Goal: Find specific page/section: Find specific page/section

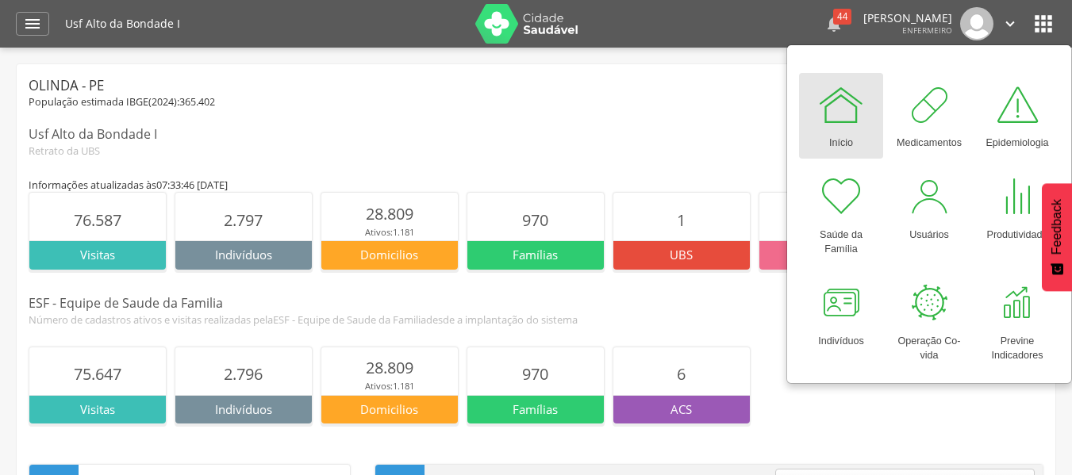
drag, startPoint x: 0, startPoint y: 0, endPoint x: 822, endPoint y: 19, distance: 822.3
click at [833, 19] on div "44" at bounding box center [842, 17] width 18 height 16
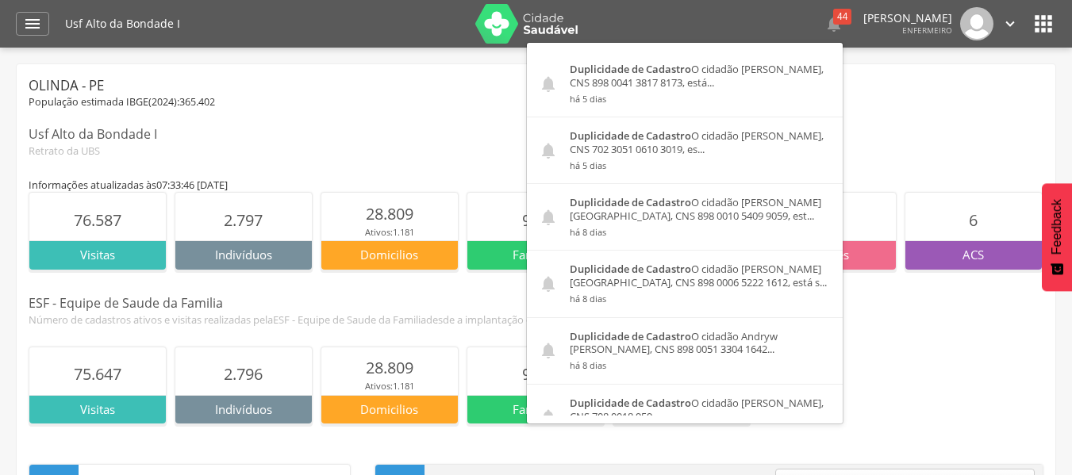
click at [1039, 20] on icon "" at bounding box center [1043, 23] width 25 height 25
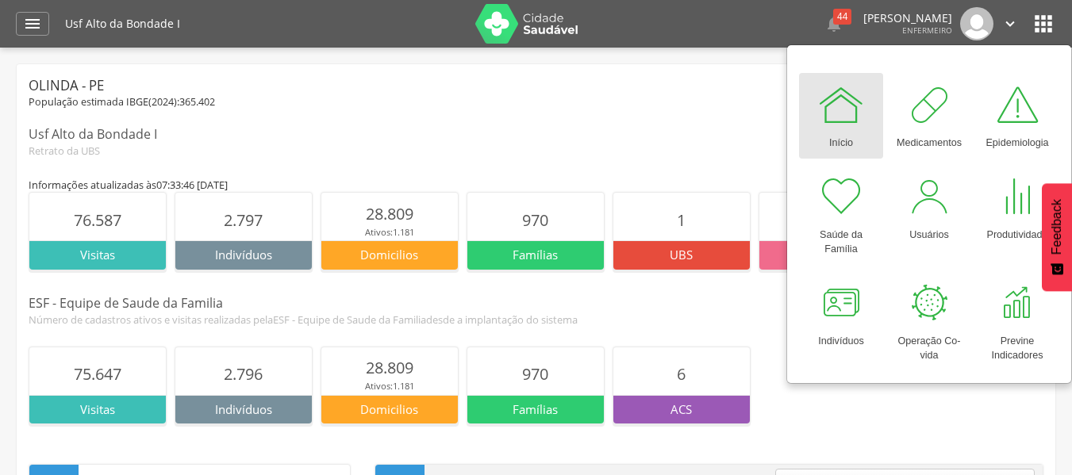
click at [1051, 14] on icon "" at bounding box center [1043, 23] width 25 height 25
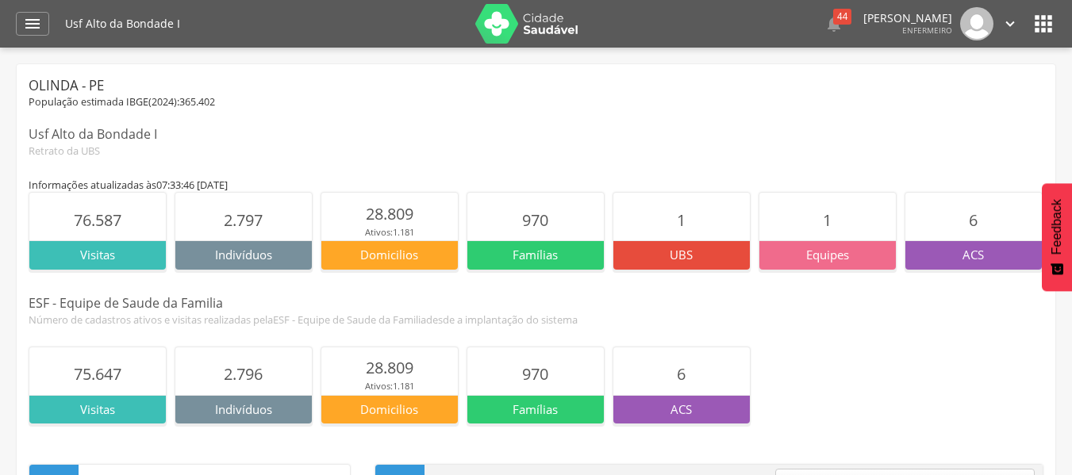
click at [1007, 20] on icon "" at bounding box center [1009, 23] width 17 height 17
click at [603, 103] on div "População estimada IBGE( 2024 ): 365.402" at bounding box center [536, 102] width 1015 height 14
click at [25, 17] on icon "" at bounding box center [32, 23] width 19 height 19
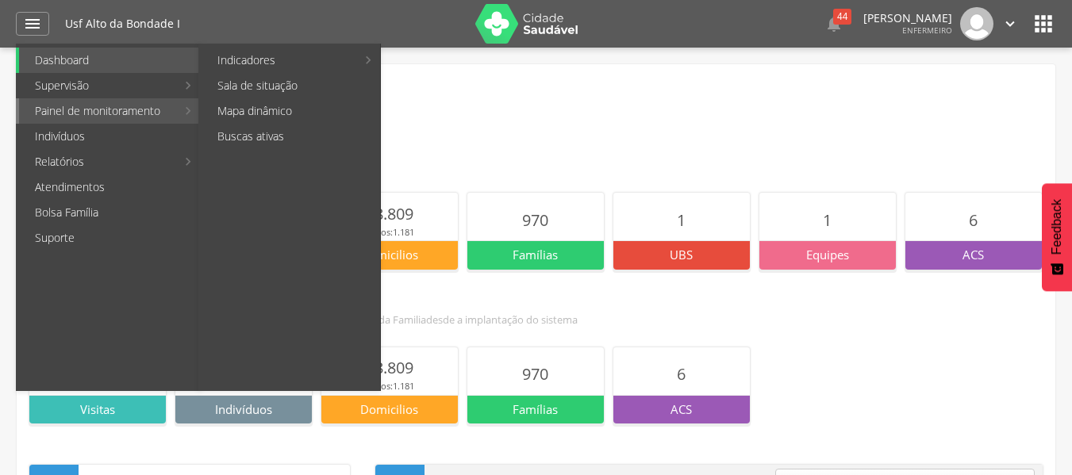
click at [97, 110] on link "Painel de monitoramento" at bounding box center [97, 110] width 157 height 25
click at [243, 138] on link "Buscas ativas" at bounding box center [291, 136] width 179 height 25
type input "**********"
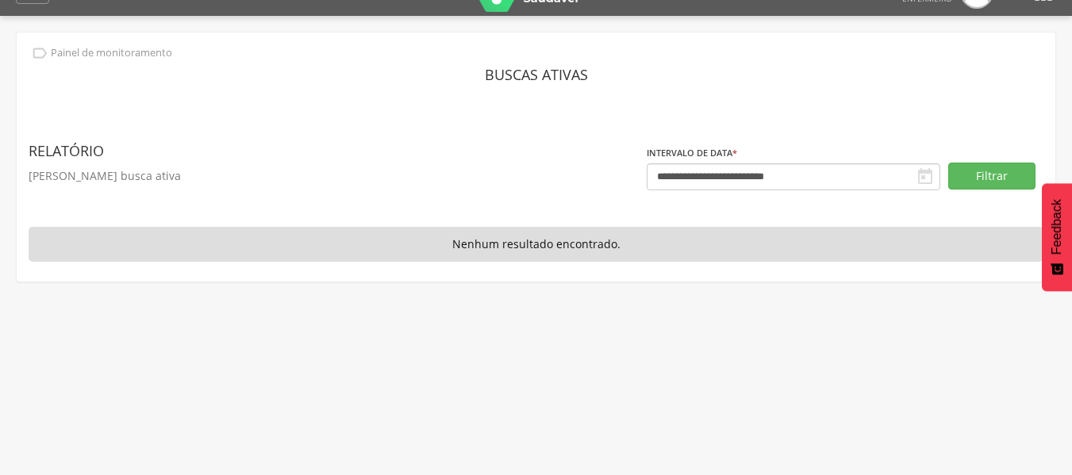
scroll to position [48, 0]
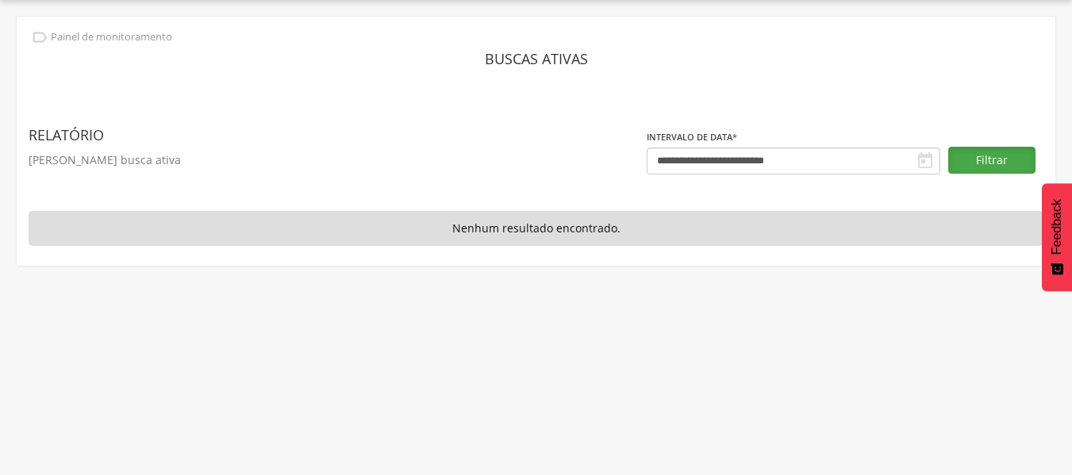
click at [976, 160] on button "Filtrar" at bounding box center [991, 160] width 87 height 27
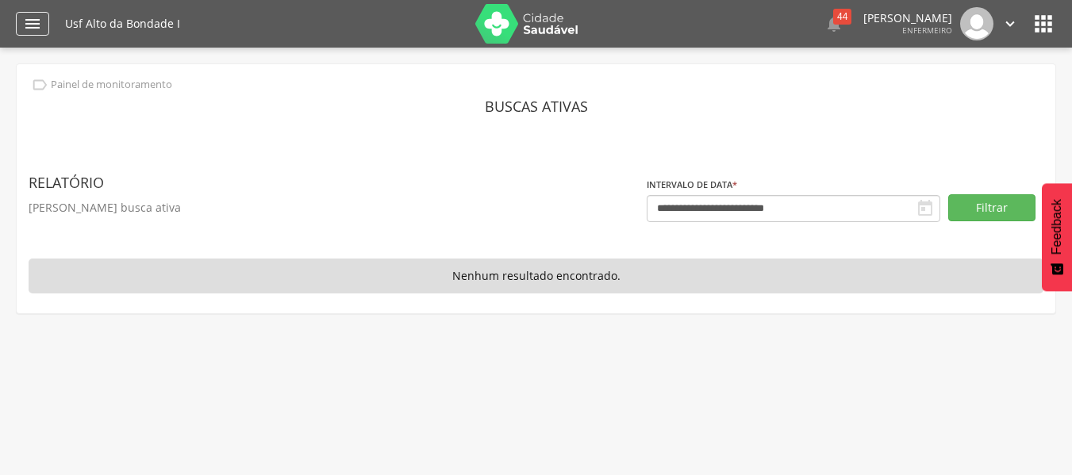
click at [25, 22] on icon "" at bounding box center [32, 23] width 19 height 19
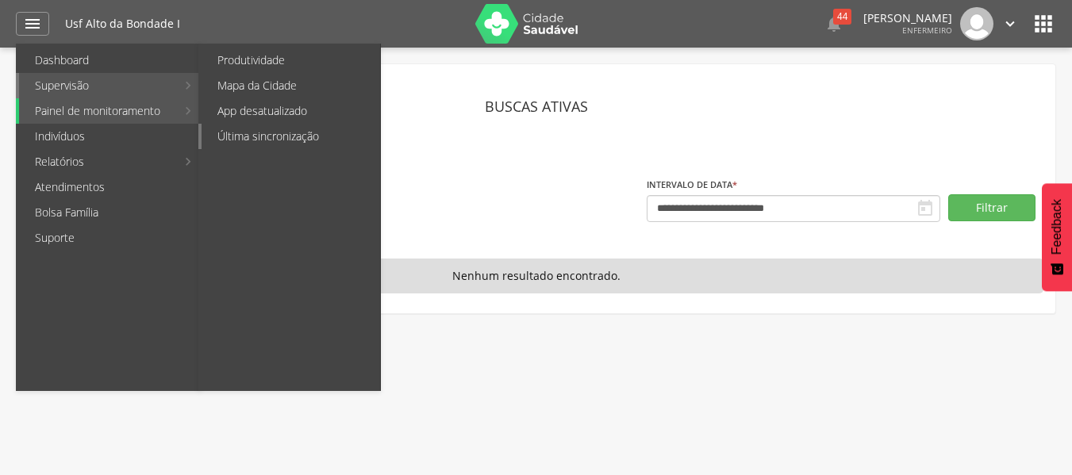
click at [283, 130] on link "Última sincronização" at bounding box center [291, 136] width 179 height 25
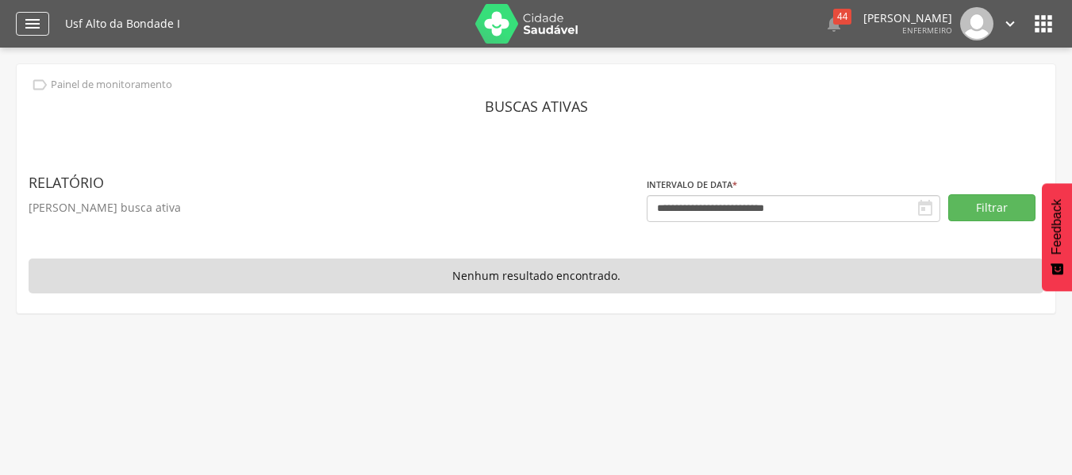
click at [27, 17] on icon "" at bounding box center [32, 23] width 19 height 19
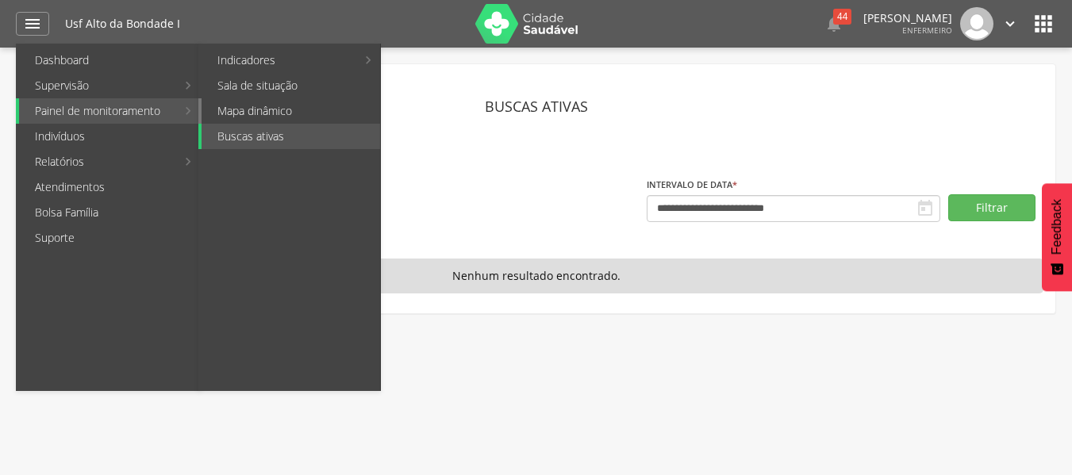
click at [250, 110] on link "Mapa dinâmico" at bounding box center [291, 110] width 179 height 25
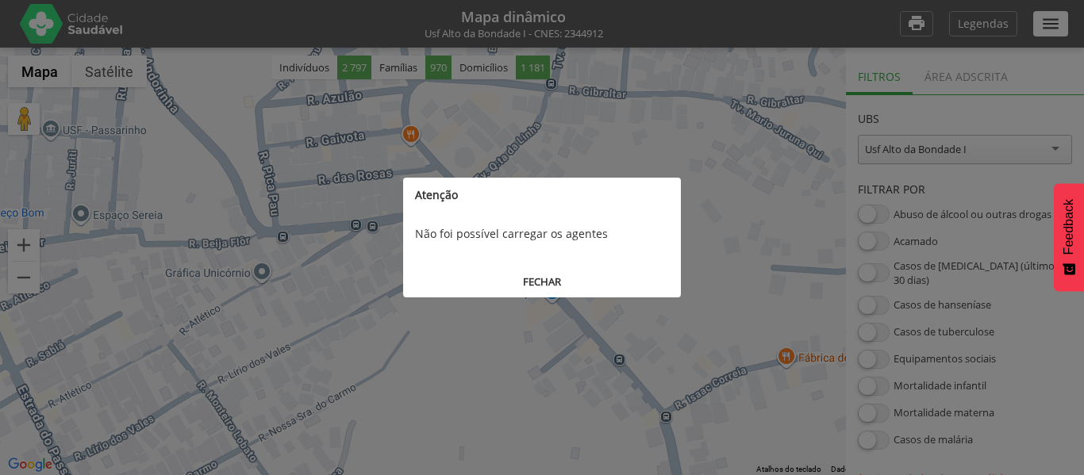
click at [542, 282] on button "FECHAR" at bounding box center [542, 281] width 278 height 29
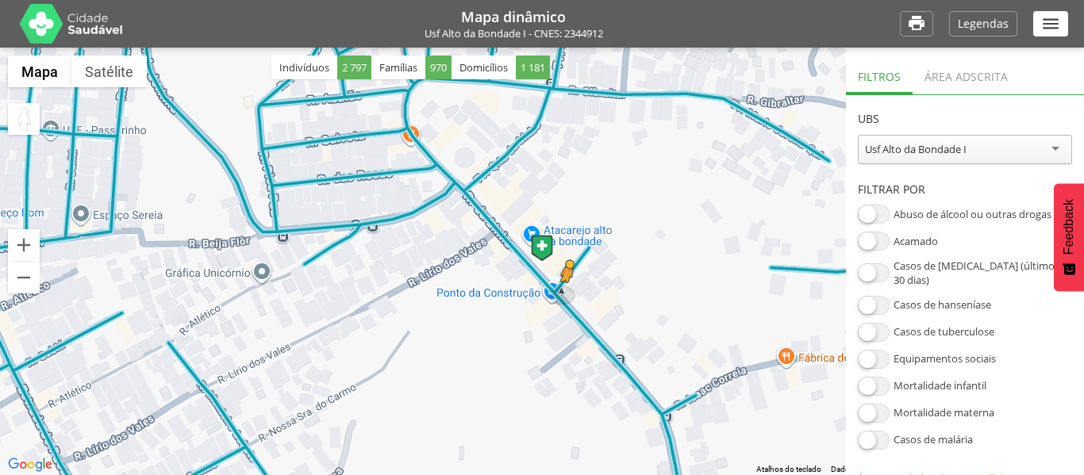
drag, startPoint x: 29, startPoint y: 115, endPoint x: 567, endPoint y: 298, distance: 568.9
click at [567, 298] on div "Pressione as teclas Alt + Enter para ativar o recurso de arrastar com o teclado…" at bounding box center [542, 262] width 1084 height 428
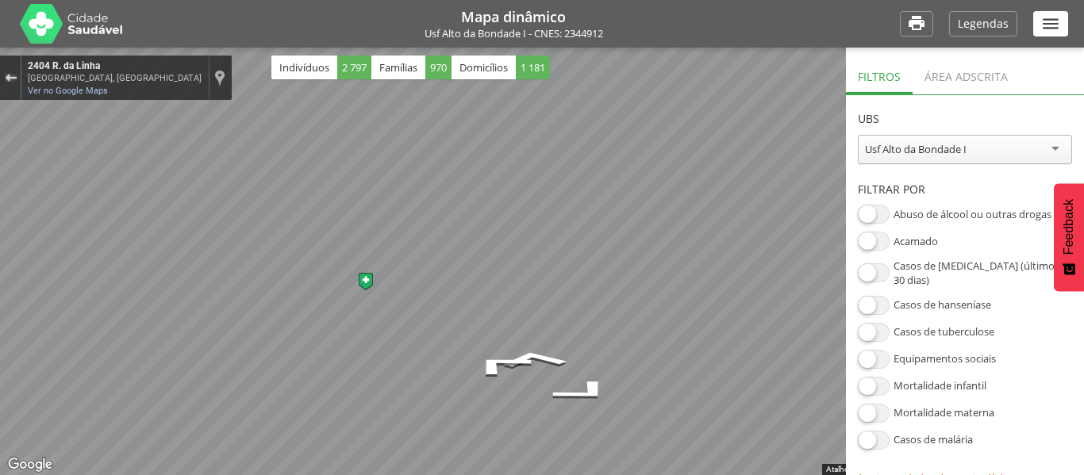
click at [5, 76] on div "Sair do Street View" at bounding box center [11, 78] width 12 height 10
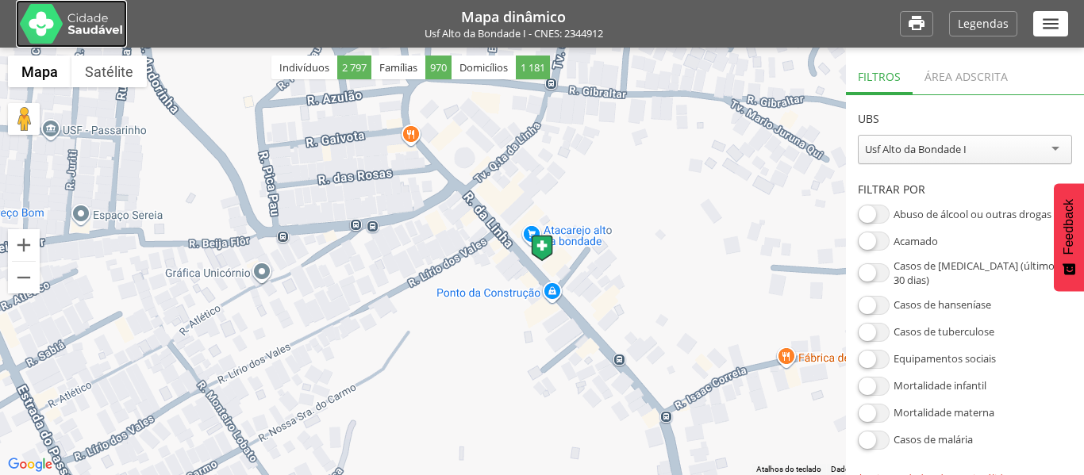
click at [33, 10] on img at bounding box center [71, 24] width 103 height 40
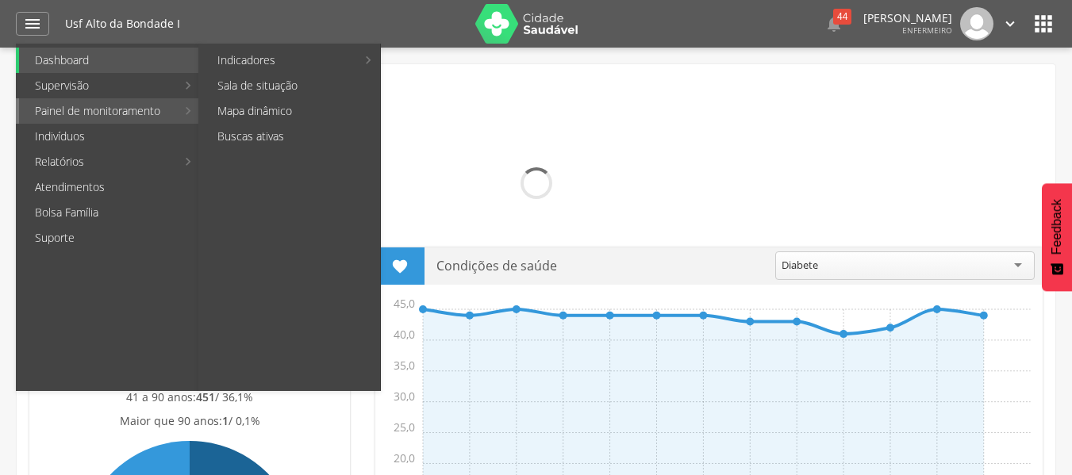
click at [140, 108] on link "Painel de monitoramento" at bounding box center [97, 110] width 157 height 25
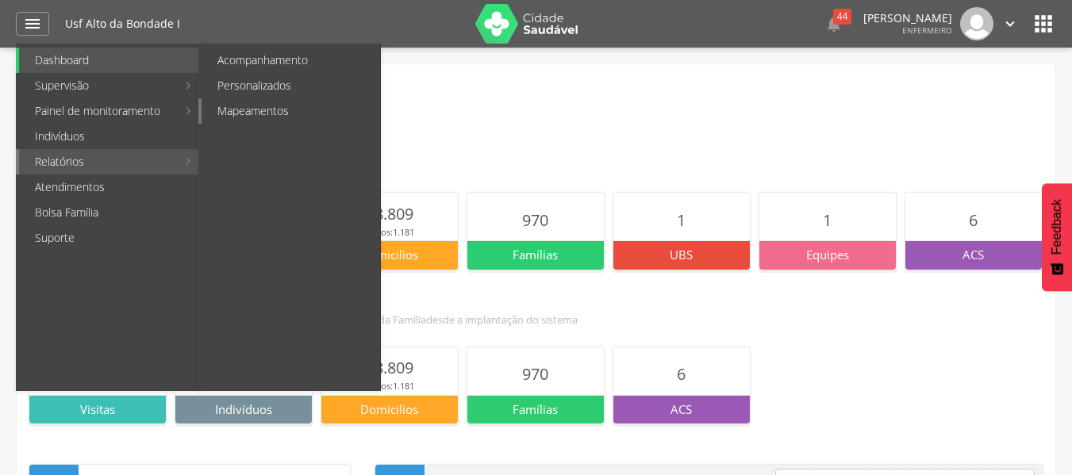
click at [249, 115] on link "Mapeamentos" at bounding box center [291, 110] width 179 height 25
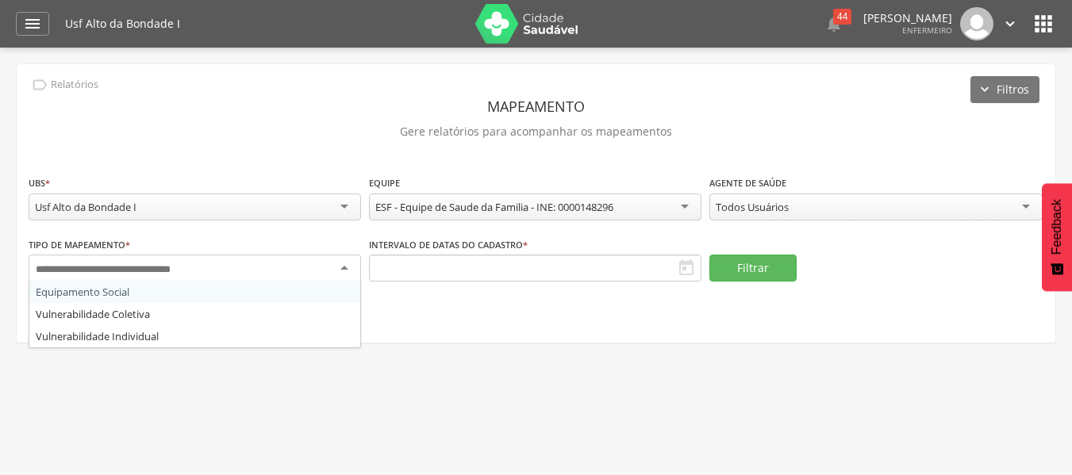
click at [311, 263] on div at bounding box center [195, 269] width 332 height 29
click at [34, 28] on icon "" at bounding box center [32, 23] width 19 height 19
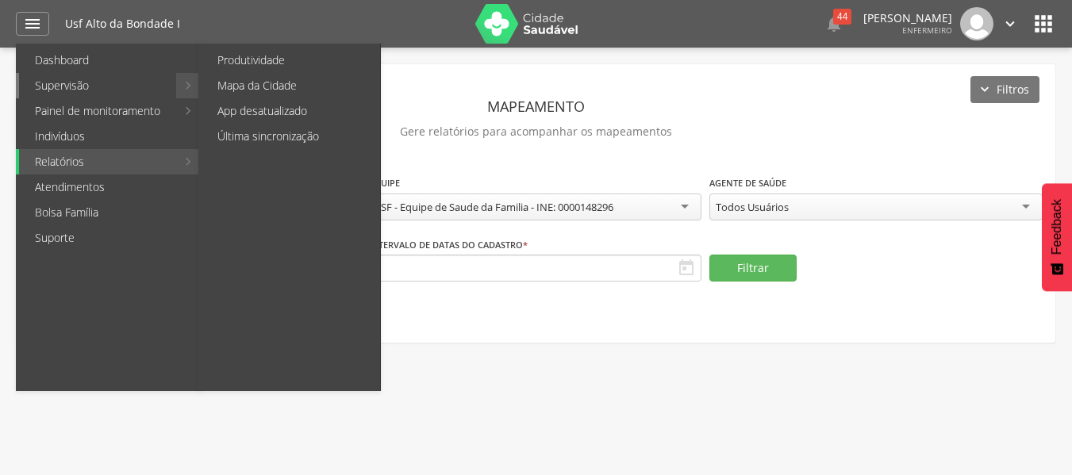
click at [75, 88] on link "Supervisão" at bounding box center [97, 85] width 157 height 25
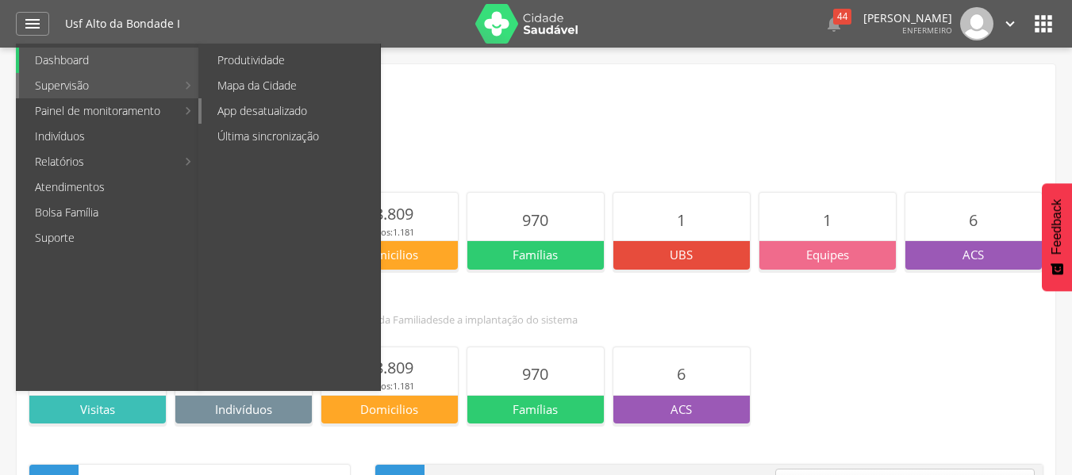
click at [276, 116] on link "App desatualizado" at bounding box center [291, 110] width 179 height 25
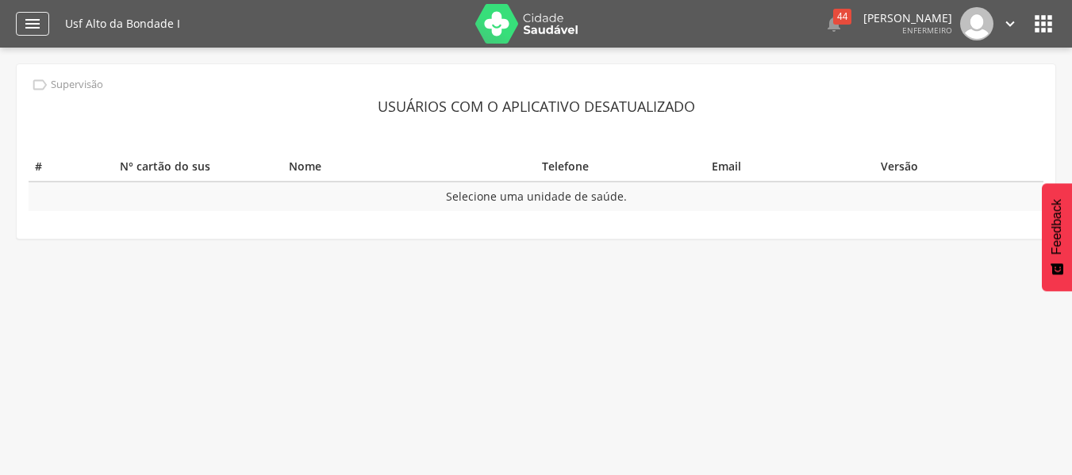
click at [31, 24] on icon "" at bounding box center [32, 23] width 19 height 19
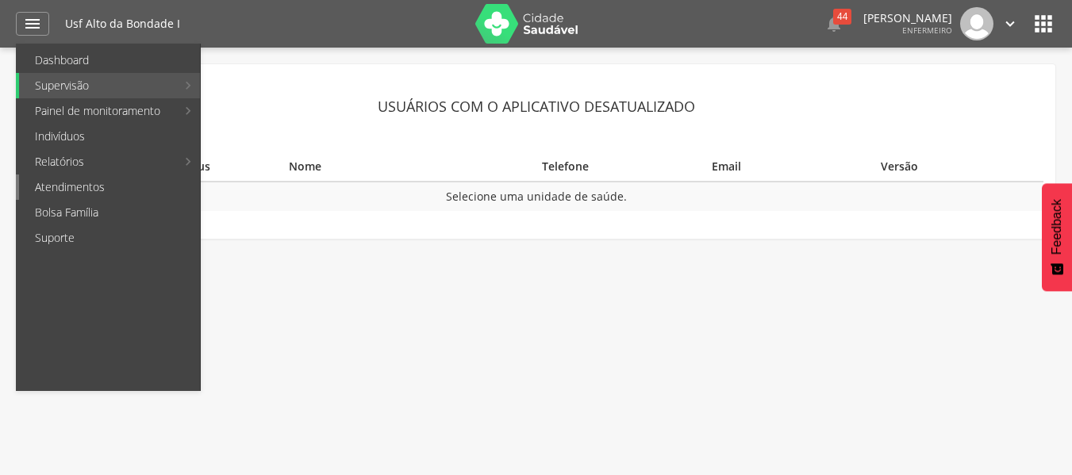
click at [138, 179] on link "Atendimentos" at bounding box center [109, 187] width 181 height 25
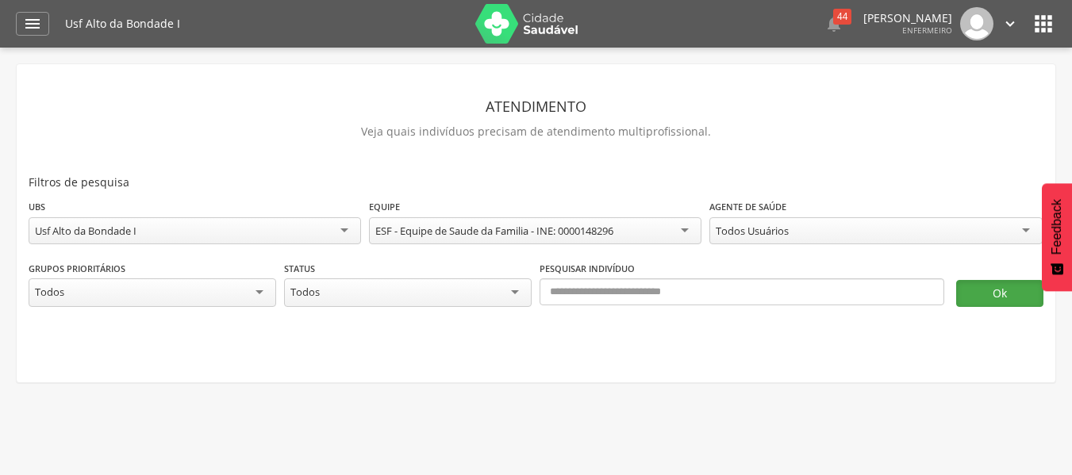
click at [997, 302] on button "Ok" at bounding box center [999, 293] width 87 height 27
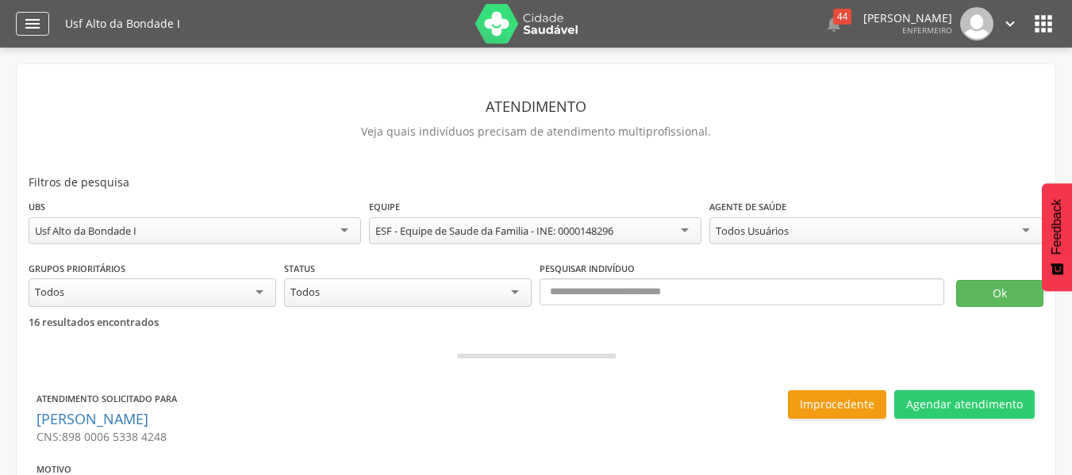
click at [19, 16] on div "" at bounding box center [32, 24] width 33 height 24
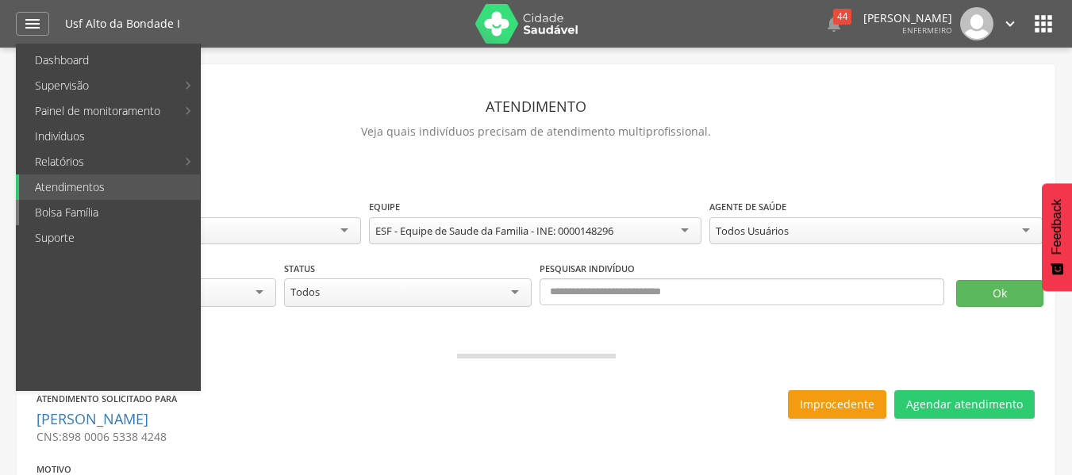
click at [154, 217] on link "Bolsa Família" at bounding box center [109, 212] width 181 height 25
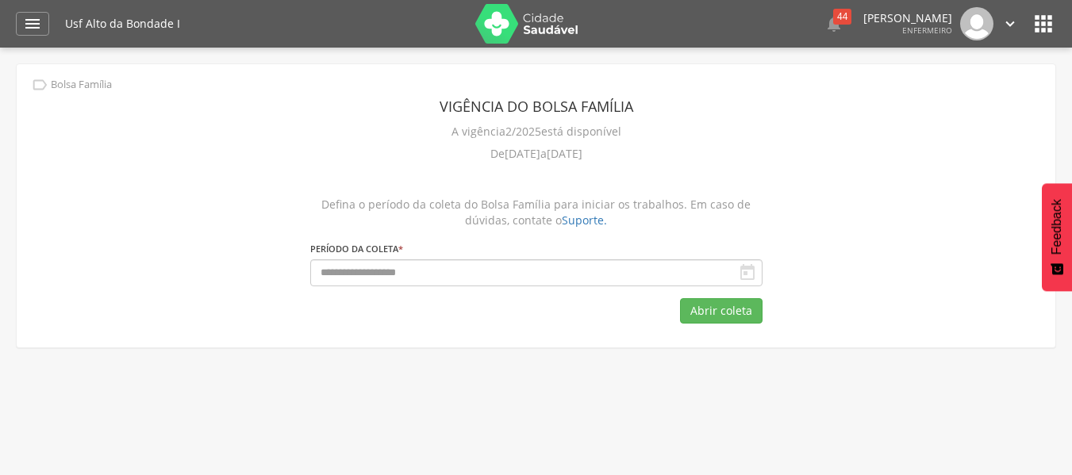
click at [747, 267] on icon "" at bounding box center [747, 272] width 19 height 19
click at [740, 304] on button "Abrir coleta" at bounding box center [721, 310] width 83 height 25
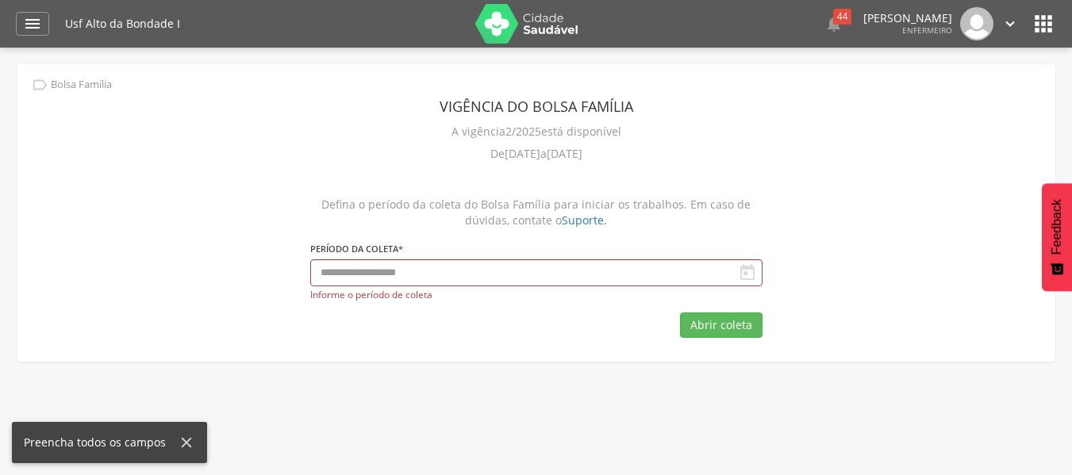
click at [191, 245] on div " Bolsa Família Vigência do Bolsa Família A vigência 2/2025 está disponível De …" at bounding box center [536, 213] width 1039 height 298
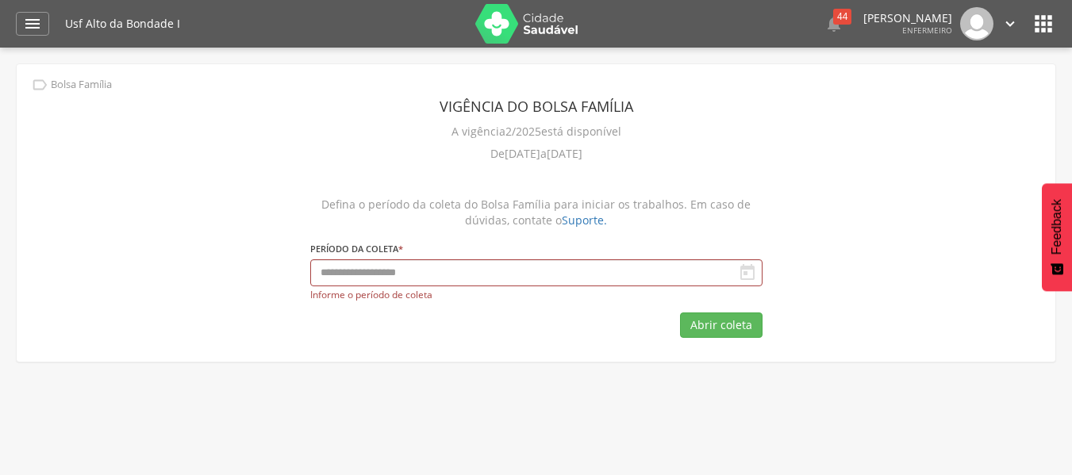
click at [750, 272] on icon "" at bounding box center [747, 272] width 19 height 19
